Goal: Information Seeking & Learning: Learn about a topic

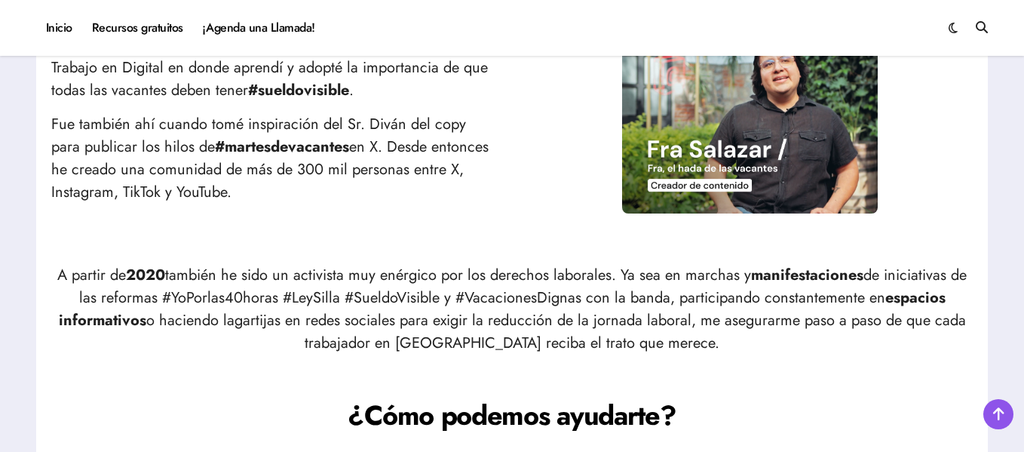
scroll to position [754, 0]
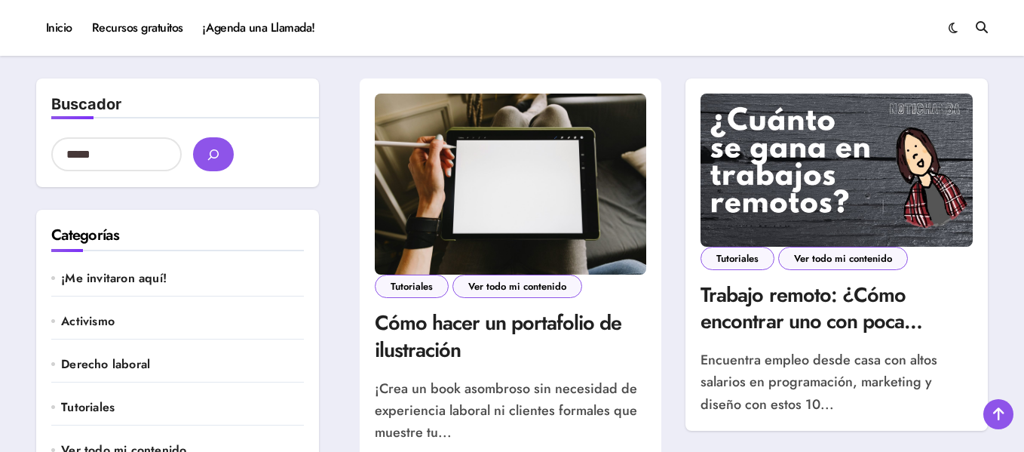
scroll to position [453, 0]
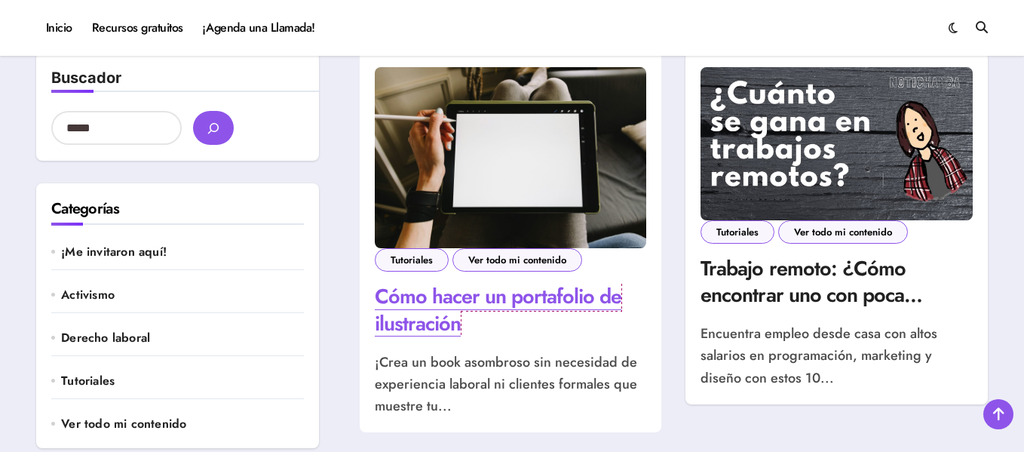
click at [397, 299] on link "Cómo hacer un portafolio de ilustración" at bounding box center [498, 309] width 247 height 56
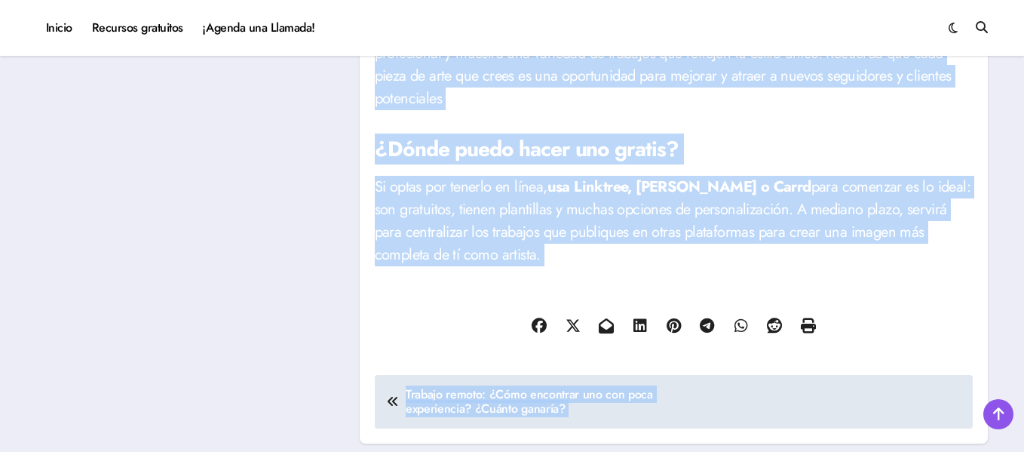
scroll to position [3110, 0]
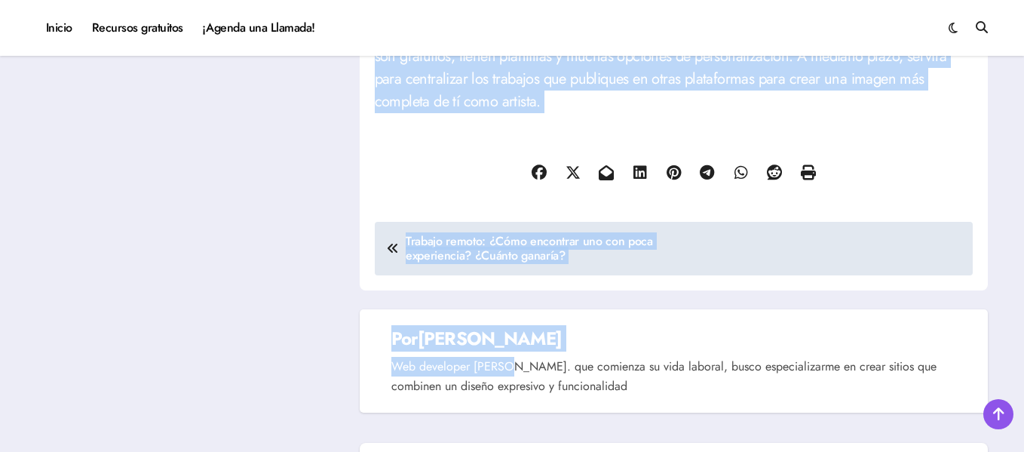
drag, startPoint x: 374, startPoint y: 165, endPoint x: 492, endPoint y: 109, distance: 130.6
copy div "Cómo hacer un portafolio de ilustración Por Melissa De la Torre Dic 3, 2024 ¡Cr…"
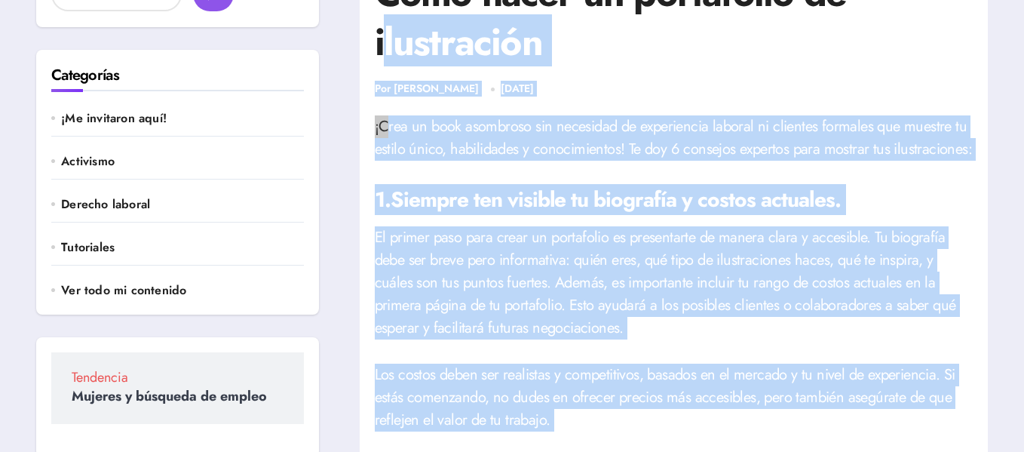
scroll to position [0, 0]
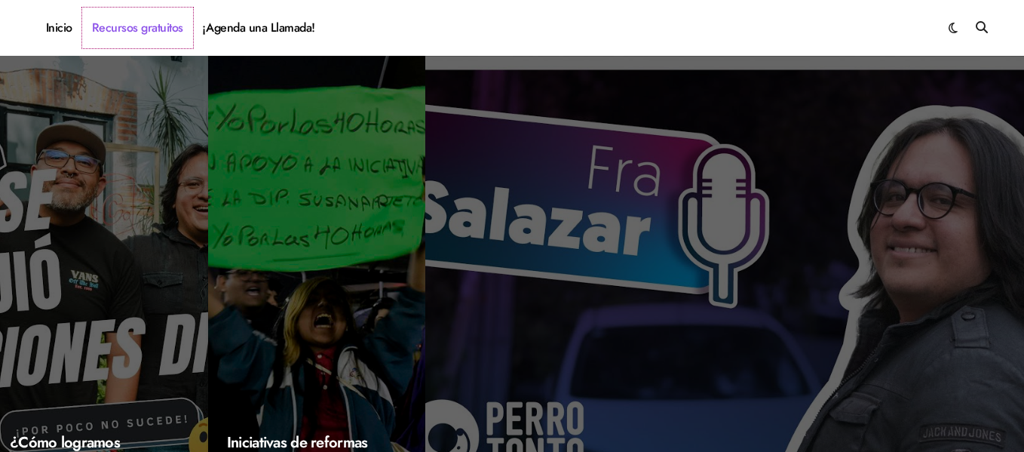
click at [131, 30] on link "Recursos gratuitos" at bounding box center [137, 28] width 111 height 41
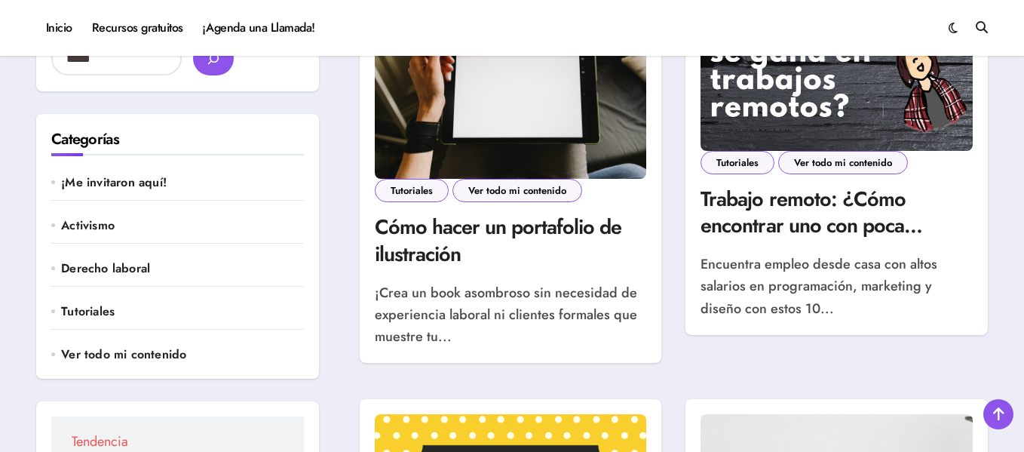
scroll to position [528, 0]
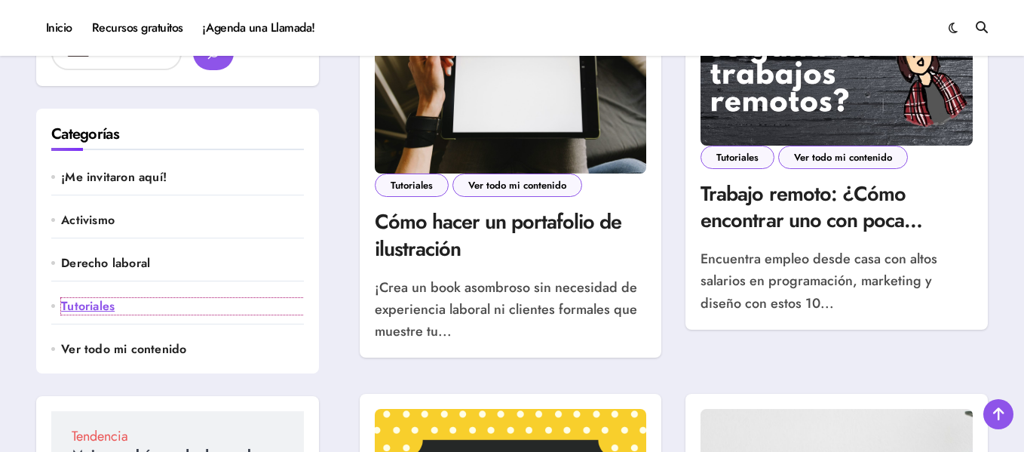
click at [82, 303] on link "Tutoriales" at bounding box center [182, 306] width 242 height 17
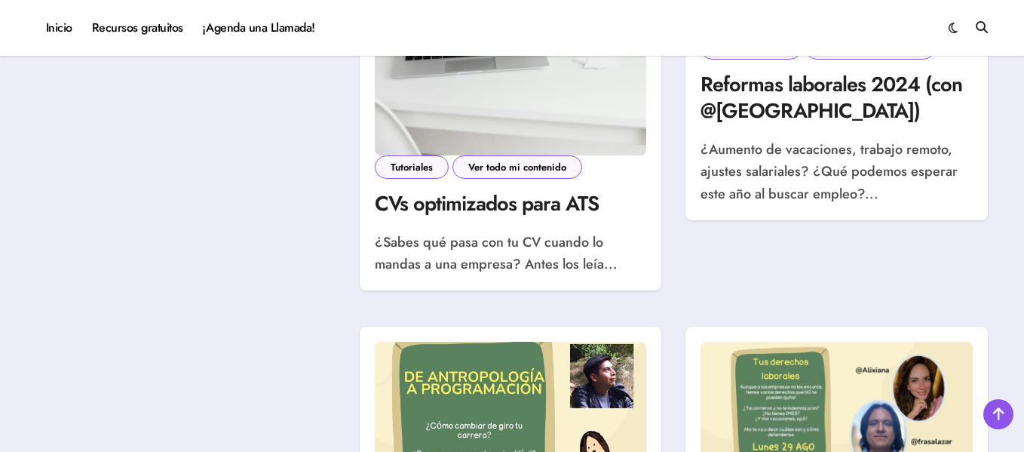
scroll to position [679, 0]
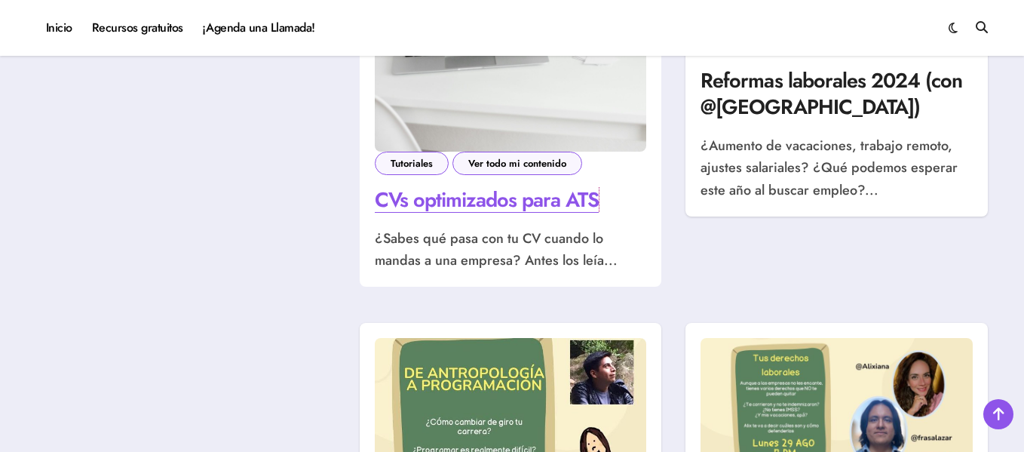
click at [465, 205] on link "CVs optimizados para ATS" at bounding box center [487, 199] width 225 height 29
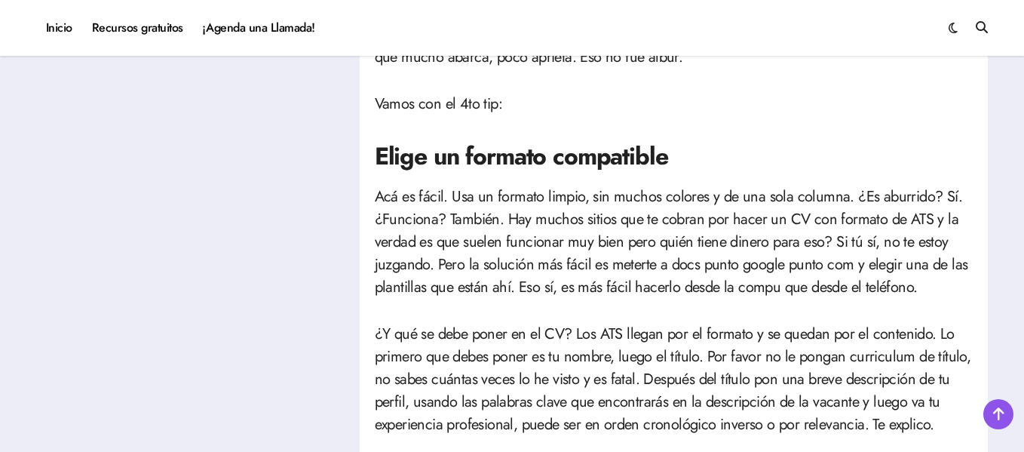
scroll to position [1810, 0]
